Goal: Complete application form: Complete application form

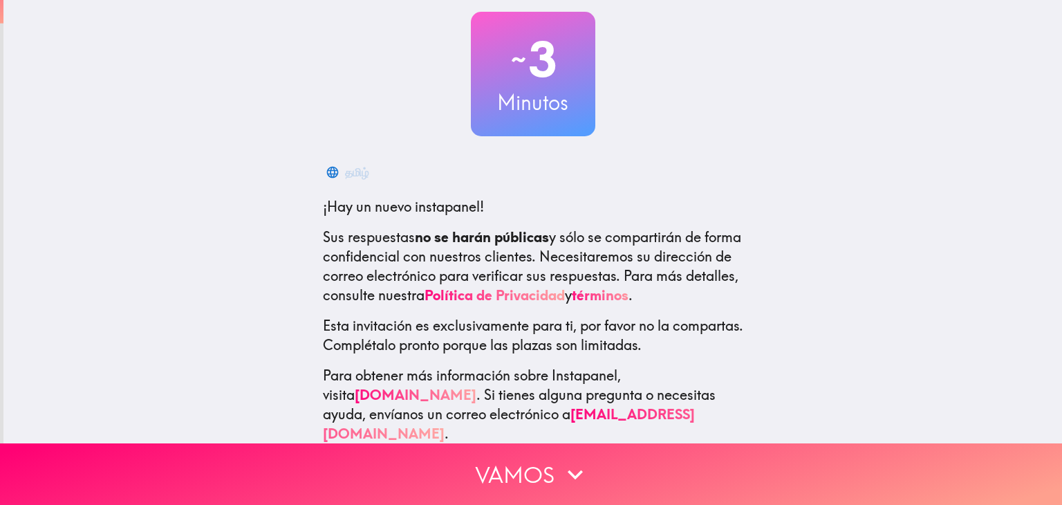
scroll to position [90, 0]
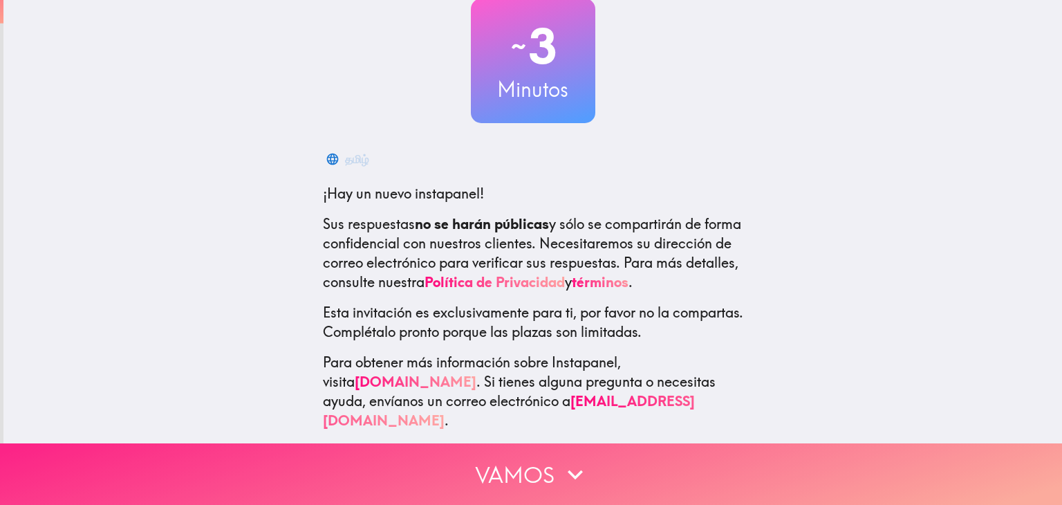
click at [529, 466] on button "Vamos" at bounding box center [531, 474] width 1062 height 62
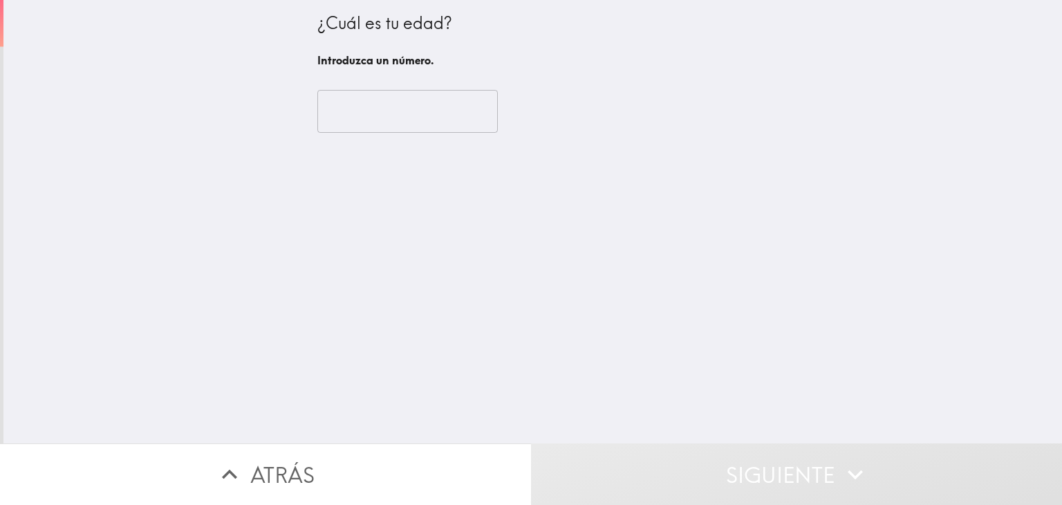
click at [389, 139] on div "​" at bounding box center [532, 111] width 431 height 76
click at [389, 126] on input "number" at bounding box center [407, 111] width 180 height 43
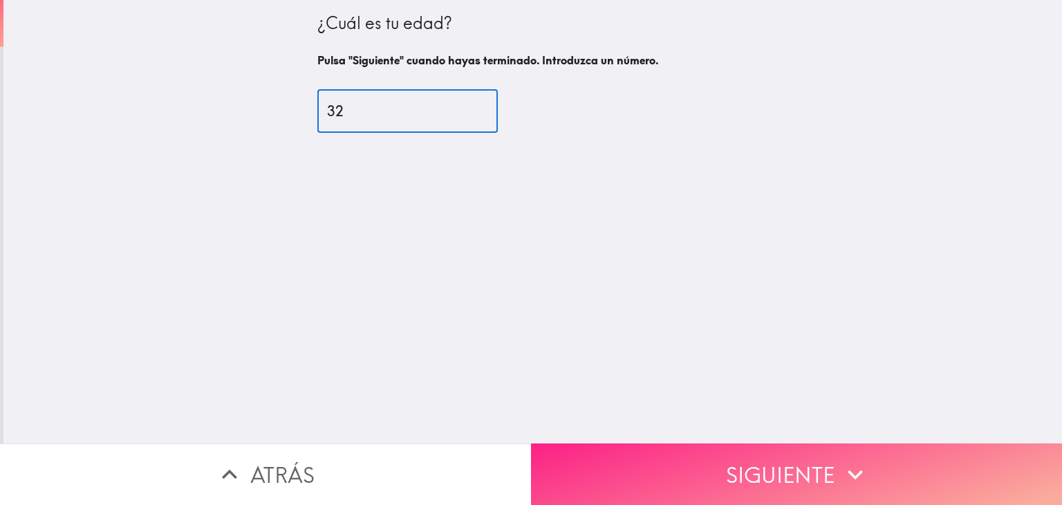
type input "32"
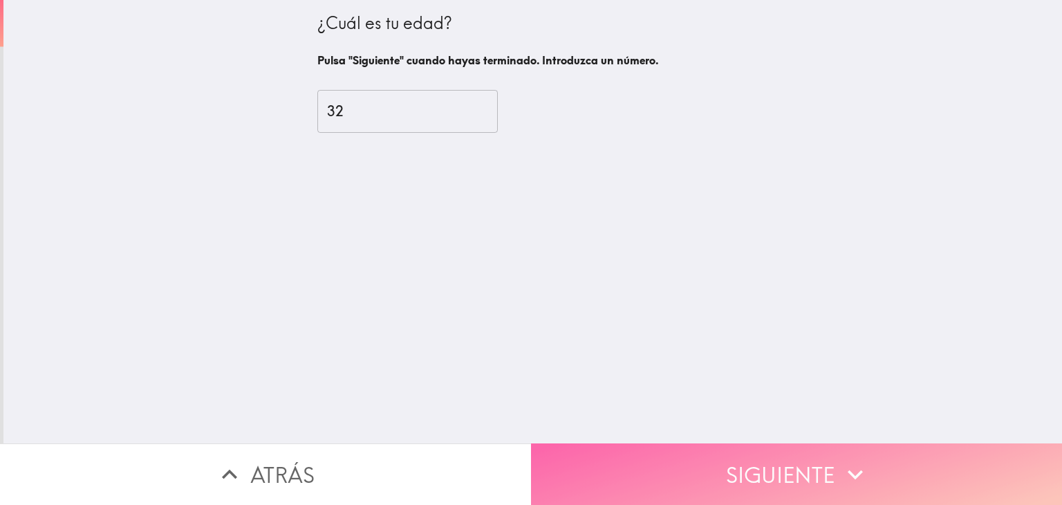
click at [700, 451] on button "Siguiente" at bounding box center [796, 474] width 531 height 62
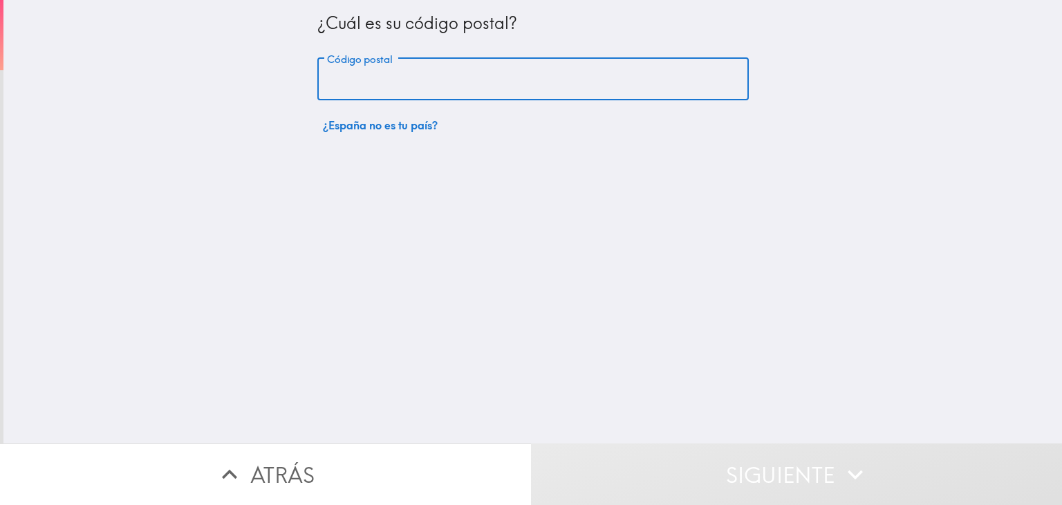
click at [355, 92] on input "Código postal" at bounding box center [532, 79] width 431 height 43
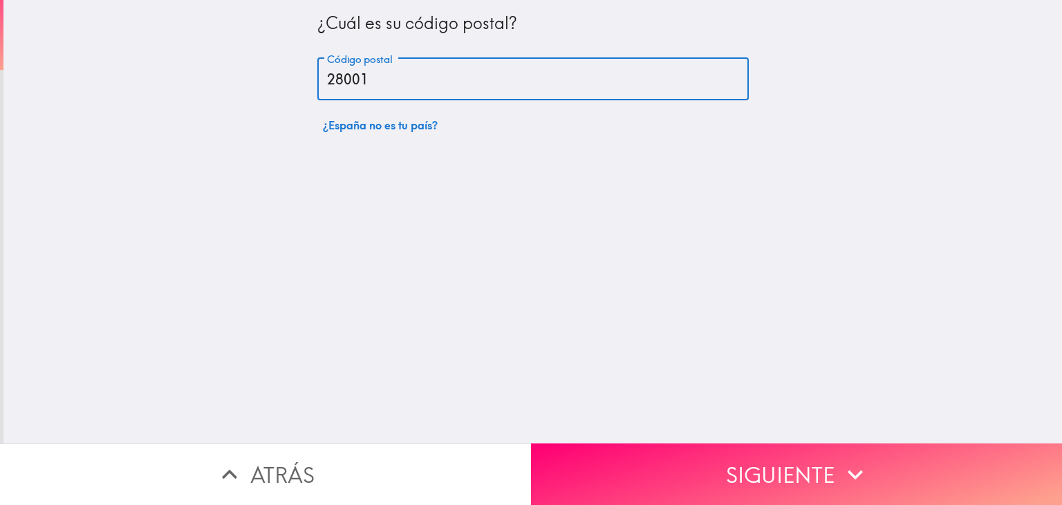
type input "28001"
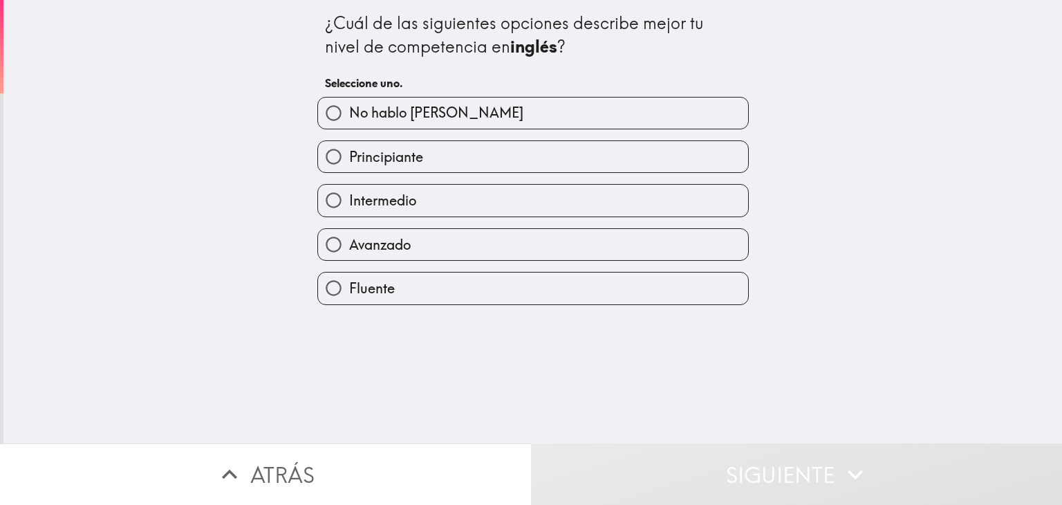
click at [369, 250] on span "Avanzado" at bounding box center [380, 244] width 62 height 19
click at [349, 250] on input "Avanzado" at bounding box center [333, 244] width 31 height 31
radio input "true"
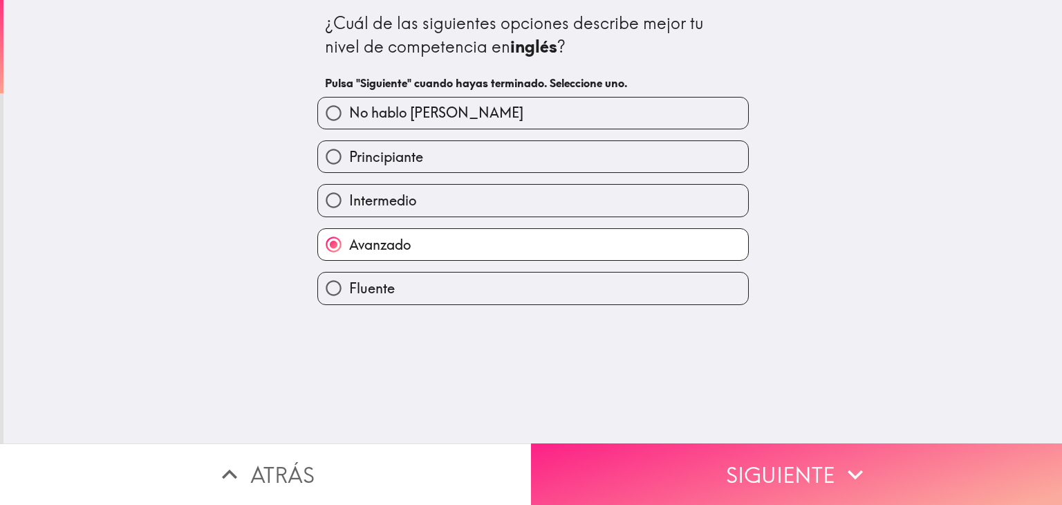
click at [625, 450] on button "Siguiente" at bounding box center [796, 474] width 531 height 62
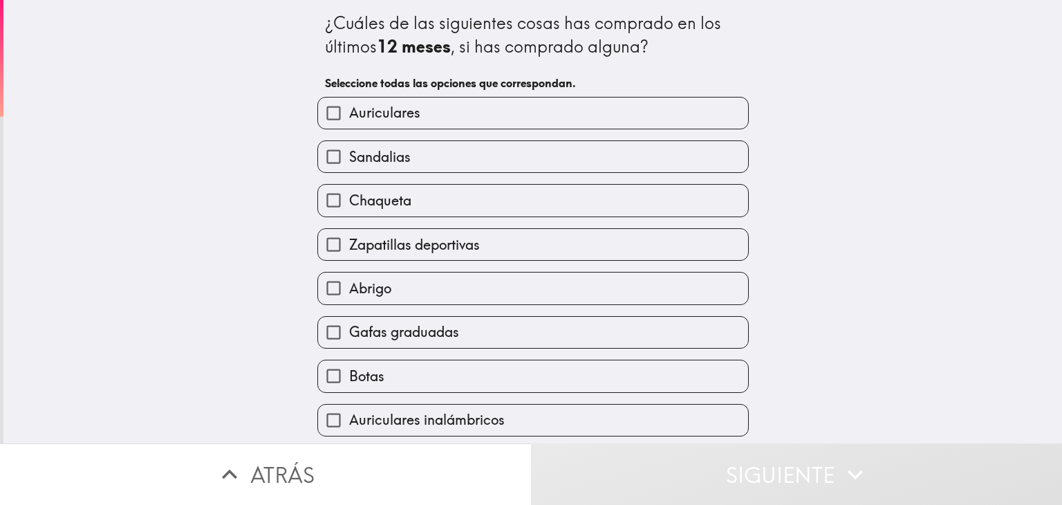
click at [391, 117] on span "Auriculares" at bounding box center [384, 112] width 71 height 19
click at [349, 117] on input "Auriculares" at bounding box center [333, 112] width 31 height 31
checkbox input "true"
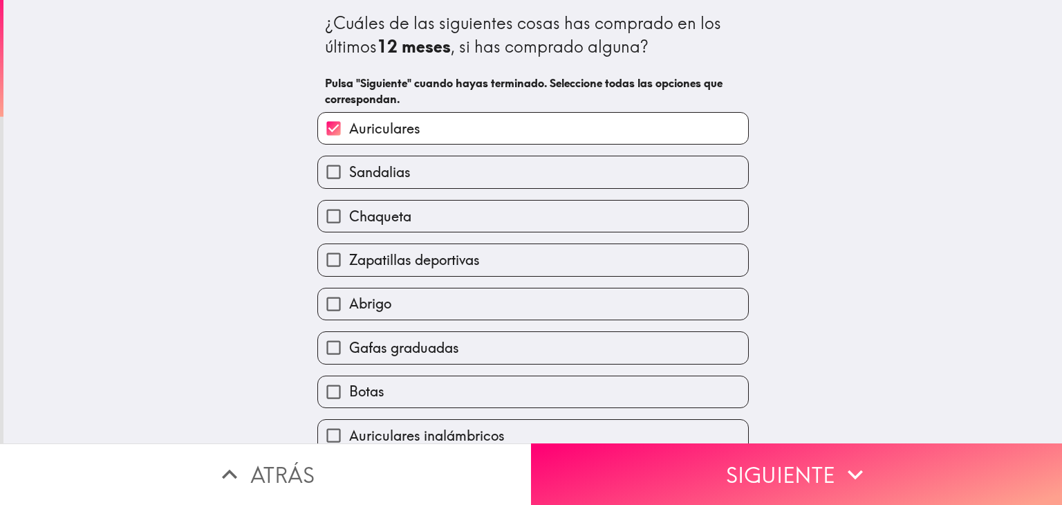
click at [404, 265] on span "Zapatillas deportivas" at bounding box center [414, 259] width 131 height 19
click at [349, 265] on input "Zapatillas deportivas" at bounding box center [333, 259] width 31 height 31
checkbox input "true"
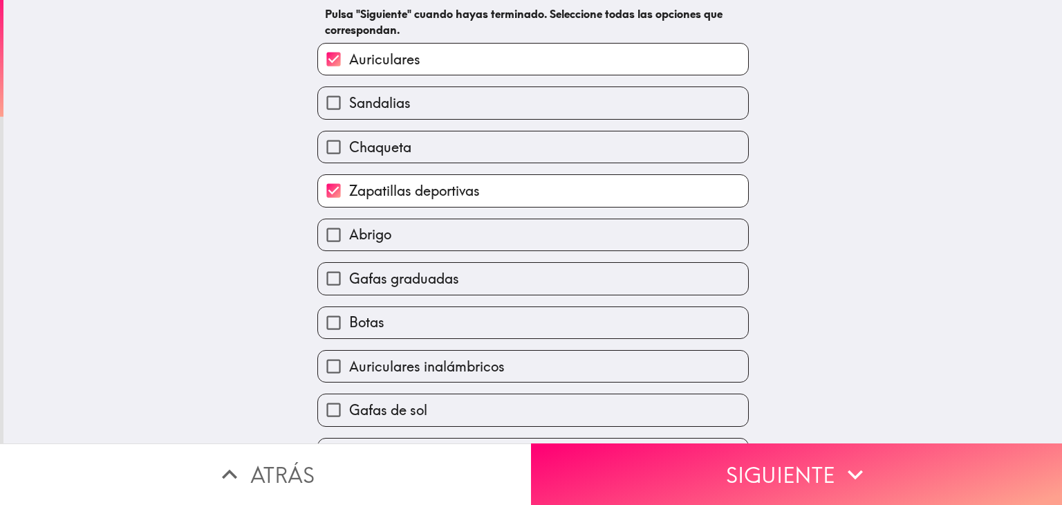
click at [396, 231] on label "Abrigo" at bounding box center [533, 234] width 430 height 31
click at [349, 231] on input "Abrigo" at bounding box center [333, 234] width 31 height 31
checkbox input "true"
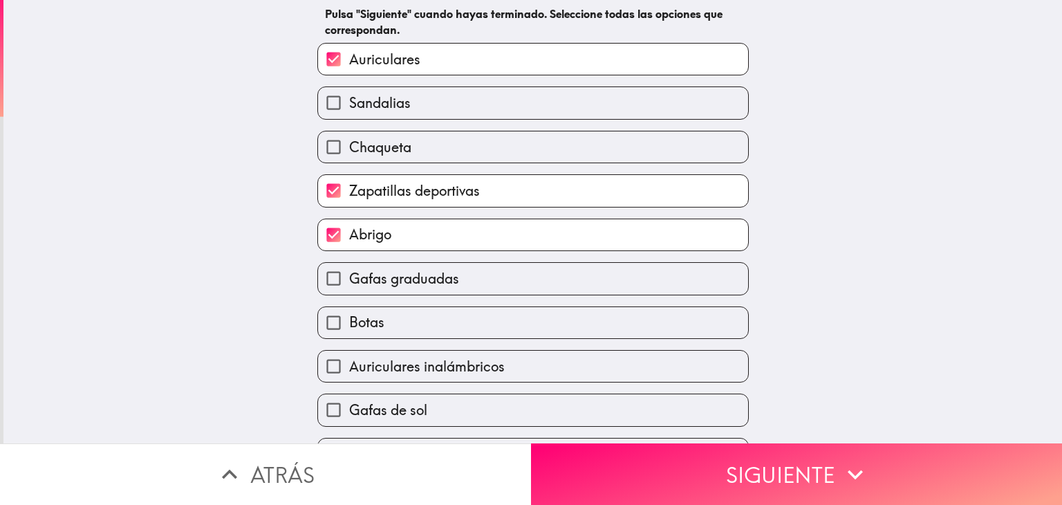
click at [403, 285] on span "Gafas graduadas" at bounding box center [404, 278] width 110 height 19
click at [349, 285] on input "Gafas graduadas" at bounding box center [333, 278] width 31 height 31
checkbox input "true"
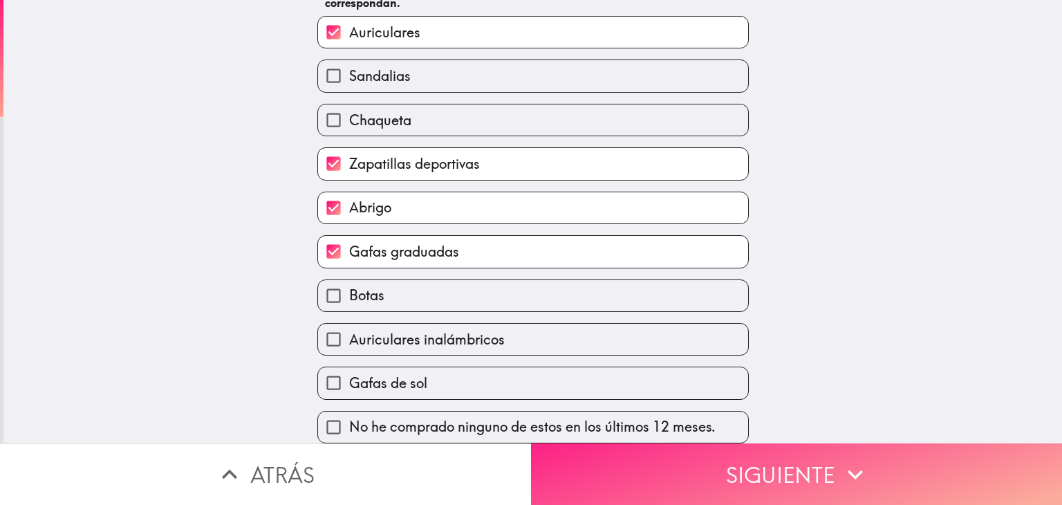
scroll to position [104, 0]
click at [647, 468] on button "Siguiente" at bounding box center [796, 474] width 531 height 62
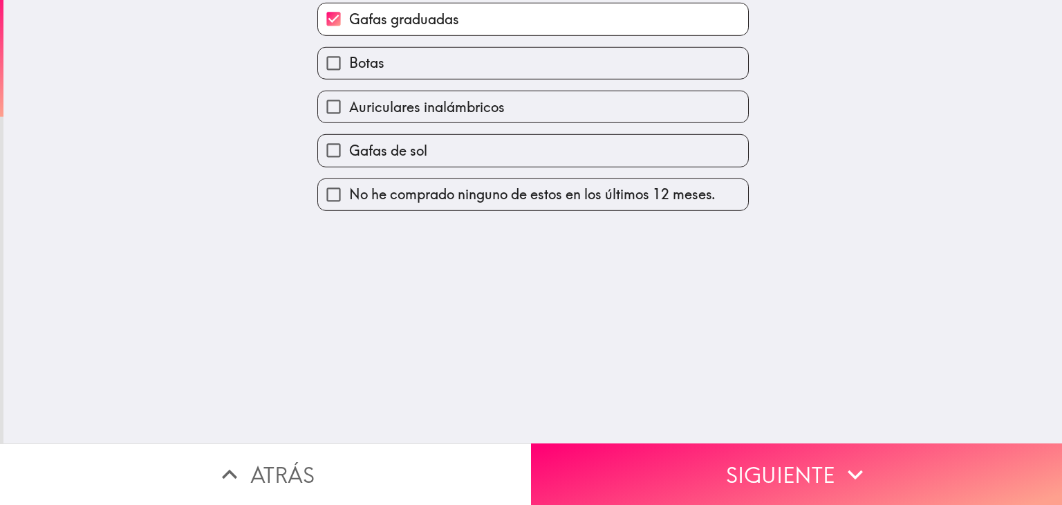
scroll to position [0, 0]
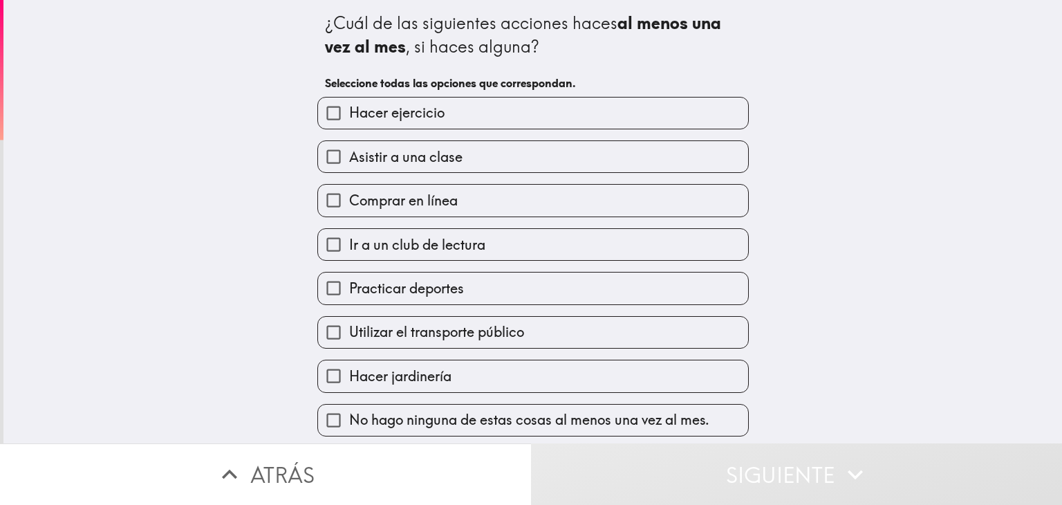
click at [416, 156] on span "Asistir a una clase" at bounding box center [405, 156] width 113 height 19
click at [349, 156] on input "Asistir a una clase" at bounding box center [333, 156] width 31 height 31
checkbox input "true"
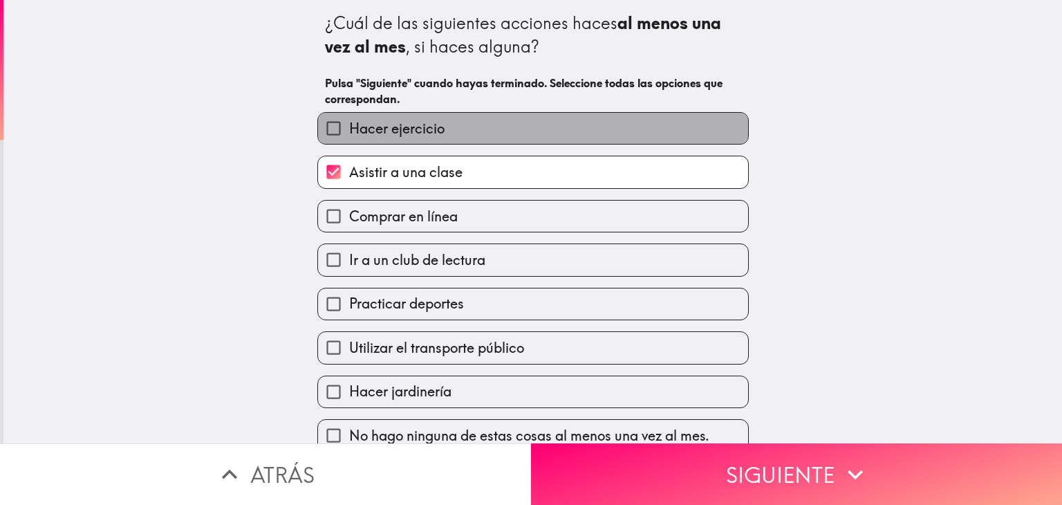
click at [415, 140] on label "Hacer ejercicio" at bounding box center [533, 128] width 430 height 31
click at [349, 140] on input "Hacer ejercicio" at bounding box center [333, 128] width 31 height 31
checkbox input "true"
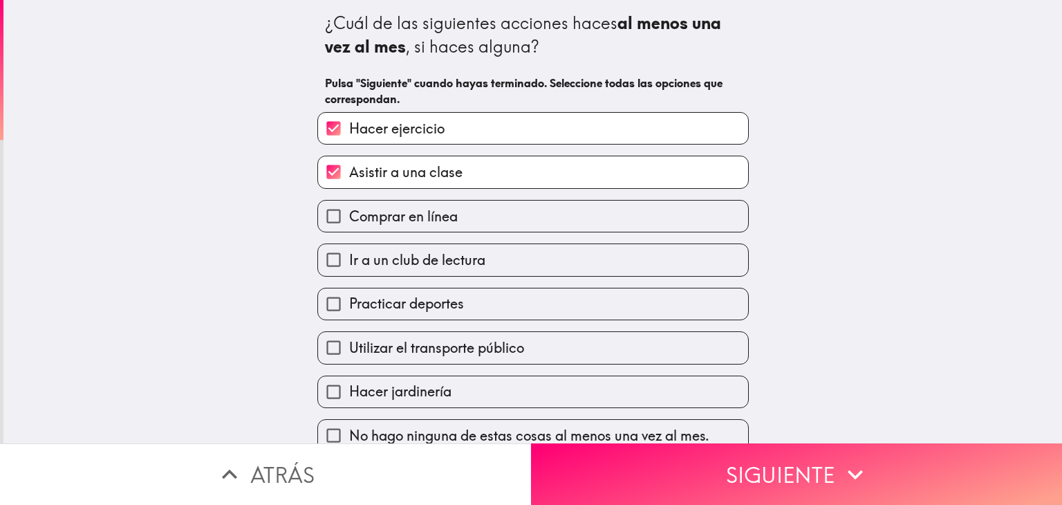
click at [451, 263] on span "Ir a un club de lectura" at bounding box center [417, 259] width 136 height 19
click at [349, 263] on input "Ir a un club de lectura" at bounding box center [333, 259] width 31 height 31
checkbox input "true"
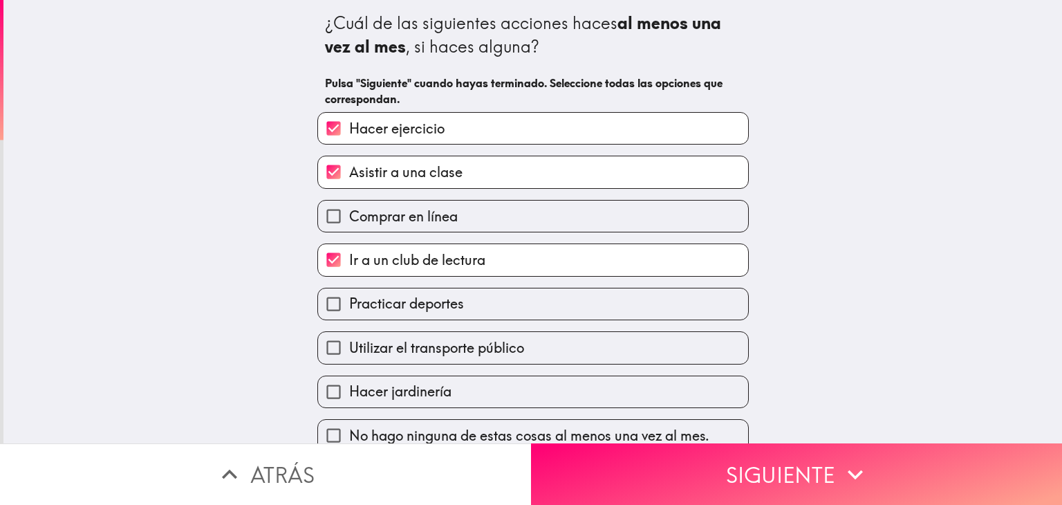
click at [406, 218] on span "Comprar en línea" at bounding box center [403, 216] width 109 height 19
click at [349, 218] on input "Comprar en línea" at bounding box center [333, 215] width 31 height 31
checkbox input "true"
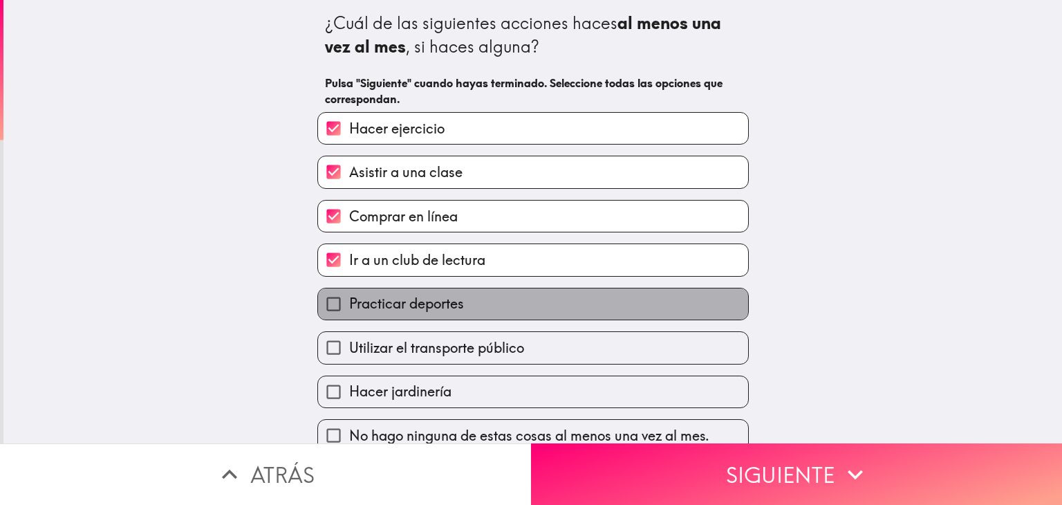
click at [453, 312] on label "Practicar deportes" at bounding box center [533, 303] width 430 height 31
click at [349, 312] on input "Practicar deportes" at bounding box center [333, 303] width 31 height 31
checkbox input "true"
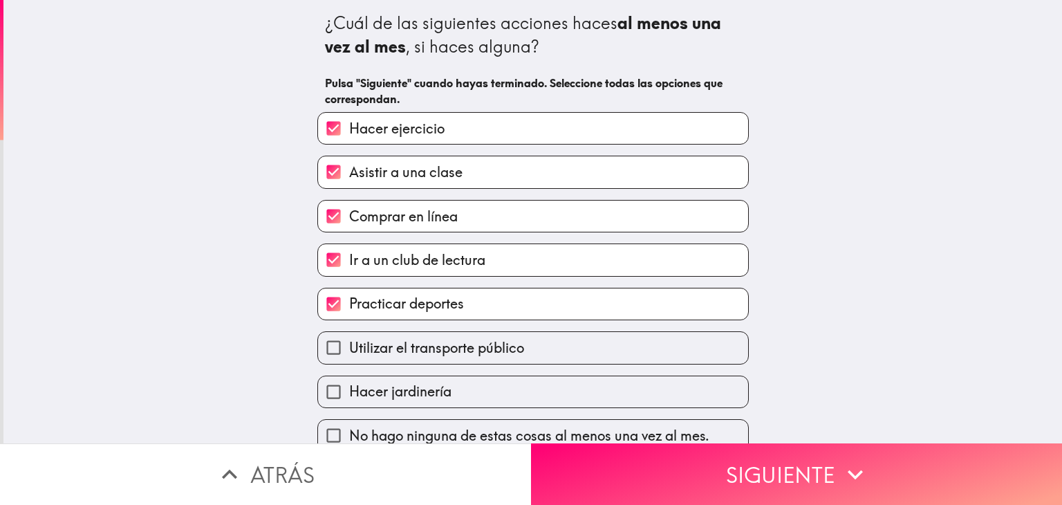
drag, startPoint x: 467, startPoint y: 344, endPoint x: 473, endPoint y: 353, distance: 10.6
click at [467, 344] on span "Utilizar el transporte público" at bounding box center [436, 347] width 175 height 19
click at [349, 344] on input "Utilizar el transporte público" at bounding box center [333, 347] width 31 height 31
checkbox input "true"
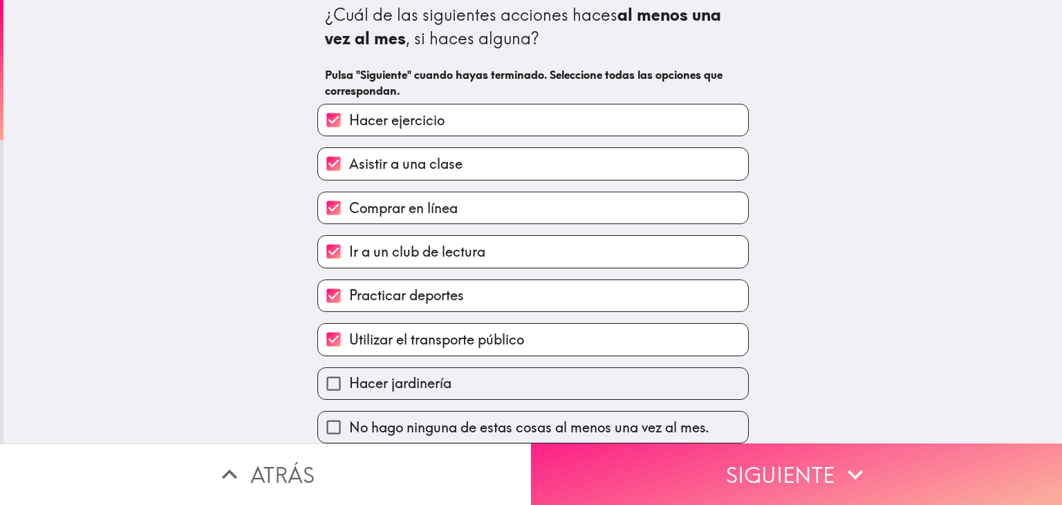
scroll to position [17, 0]
click at [605, 469] on button "Siguiente" at bounding box center [796, 474] width 531 height 62
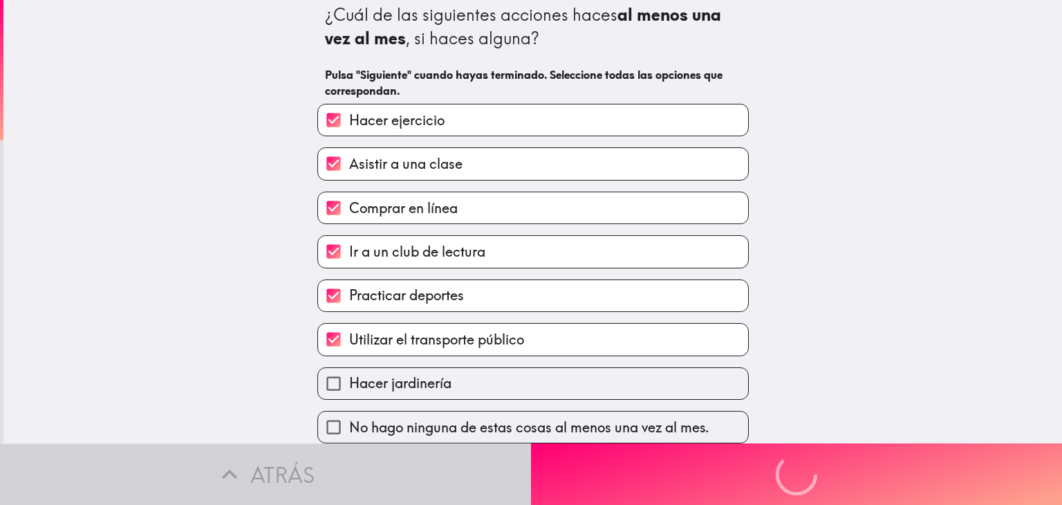
scroll to position [0, 0]
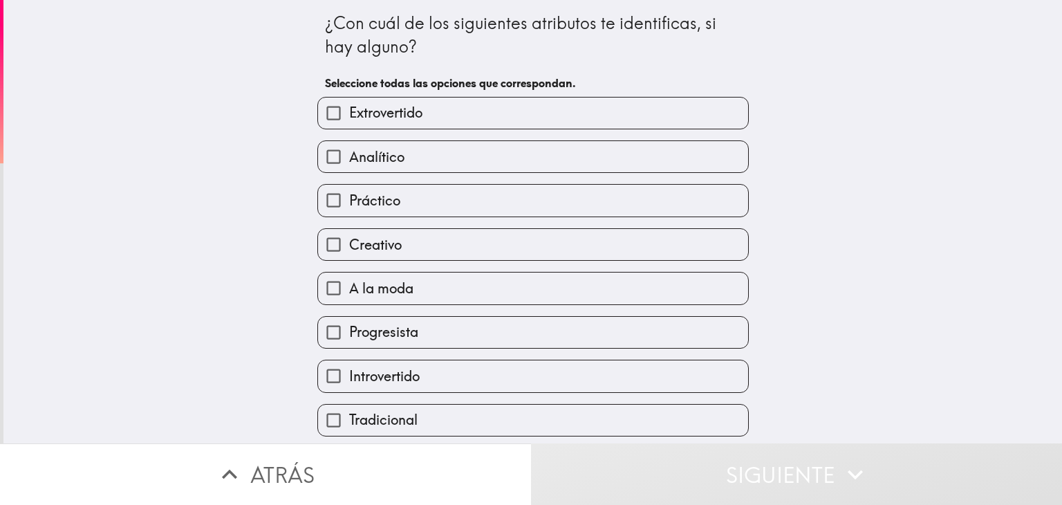
click at [399, 121] on span "Extrovertido" at bounding box center [385, 112] width 73 height 19
click at [349, 121] on input "Extrovertido" at bounding box center [333, 112] width 31 height 31
checkbox input "true"
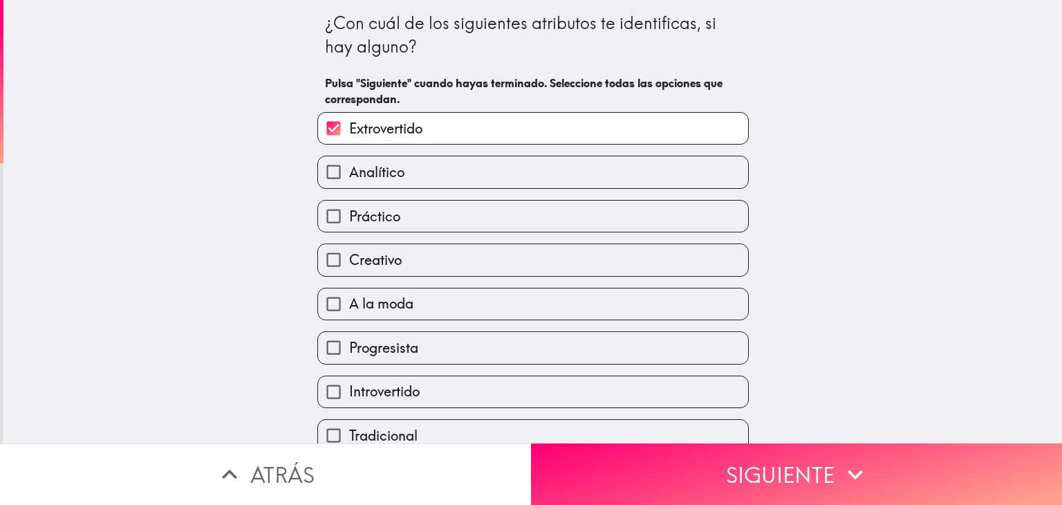
click at [400, 172] on label "Analítico" at bounding box center [533, 171] width 430 height 31
click at [349, 172] on input "Analítico" at bounding box center [333, 171] width 31 height 31
checkbox input "true"
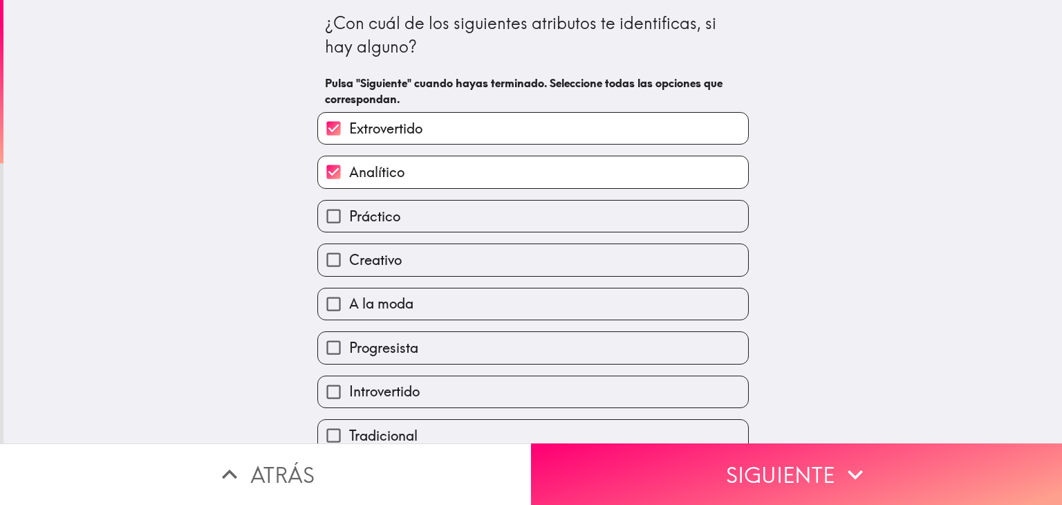
click at [398, 209] on label "Práctico" at bounding box center [533, 215] width 430 height 31
click at [349, 209] on input "Práctico" at bounding box center [333, 215] width 31 height 31
checkbox input "true"
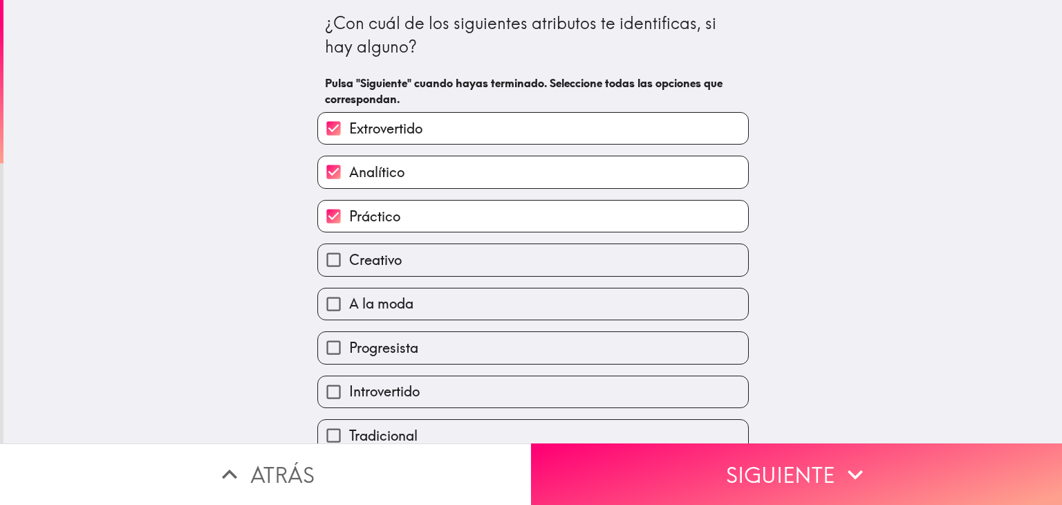
drag, startPoint x: 710, startPoint y: 464, endPoint x: 707, endPoint y: 457, distance: 7.7
click at [710, 463] on button "Siguiente" at bounding box center [796, 474] width 531 height 62
